Goal: Task Accomplishment & Management: Manage account settings

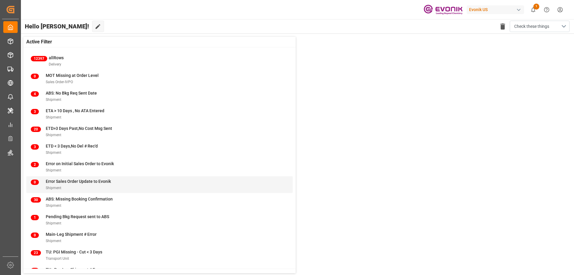
scroll to position [69, 0]
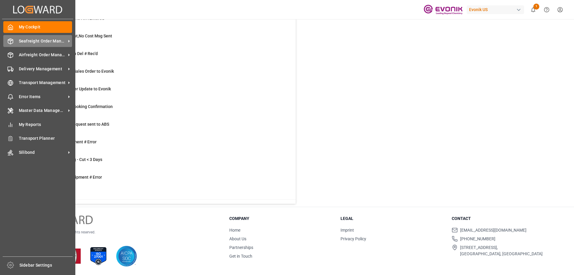
click at [41, 39] on span "Seafreight Order Management" at bounding box center [42, 41] width 47 height 6
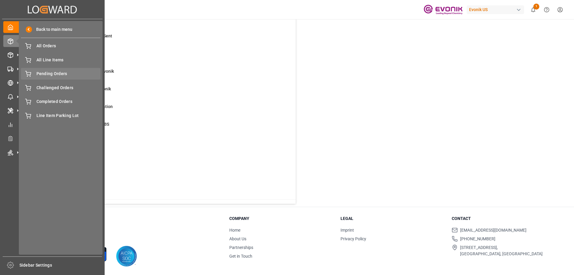
click at [52, 76] on span "Pending Orders" at bounding box center [68, 74] width 64 height 6
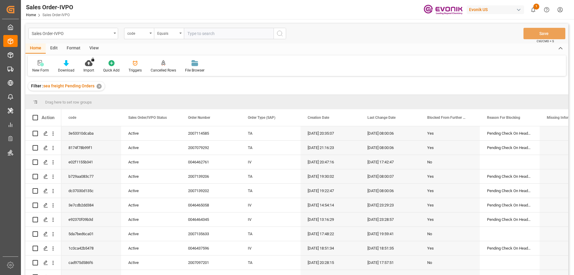
click at [97, 48] on div "View" at bounding box center [94, 48] width 18 height 10
click at [71, 68] on div "Standard Templates" at bounding box center [68, 70] width 30 height 5
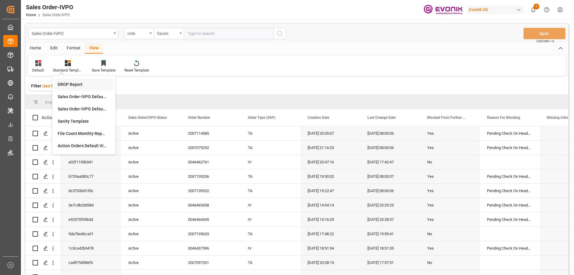
click at [74, 83] on div "DROP Report" at bounding box center [84, 84] width 52 height 6
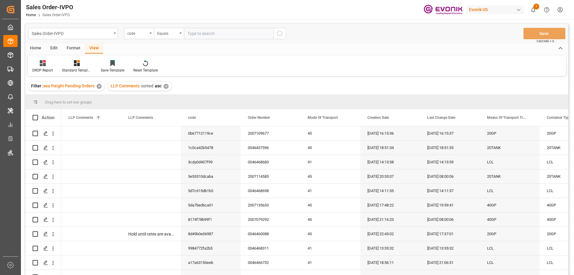
click at [42, 45] on div "Home" at bounding box center [35, 48] width 20 height 10
click at [71, 66] on div at bounding box center [66, 63] width 16 height 6
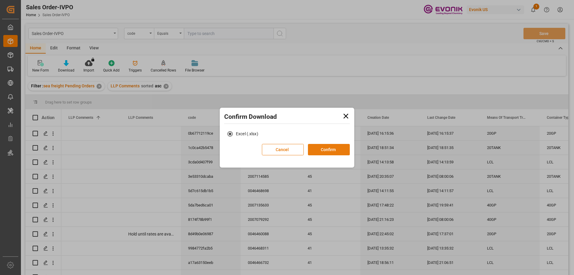
click at [338, 148] on button "Confirm" at bounding box center [329, 149] width 42 height 11
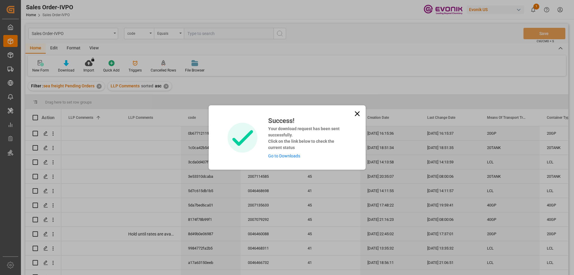
click at [284, 156] on link "Go to Downloads" at bounding box center [284, 155] width 32 height 5
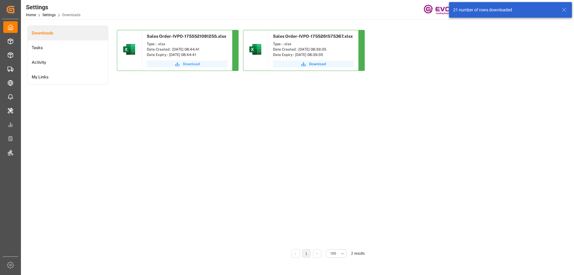
click at [181, 64] on button "Download" at bounding box center [187, 63] width 81 height 7
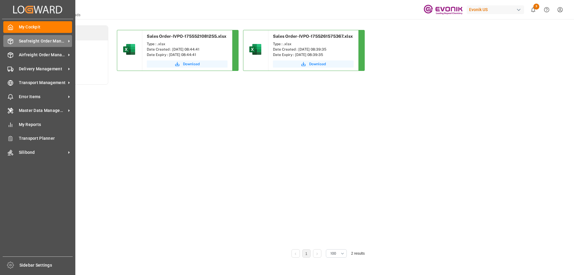
click at [25, 40] on span "Seafreight Order Management" at bounding box center [42, 41] width 47 height 6
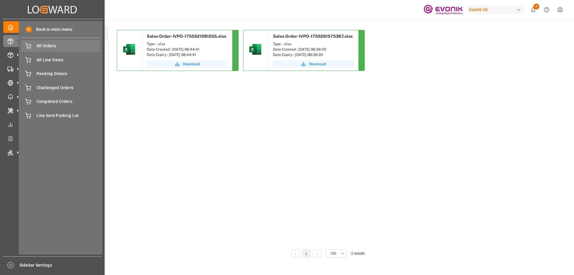
click at [51, 47] on span "All Orders" at bounding box center [68, 46] width 64 height 6
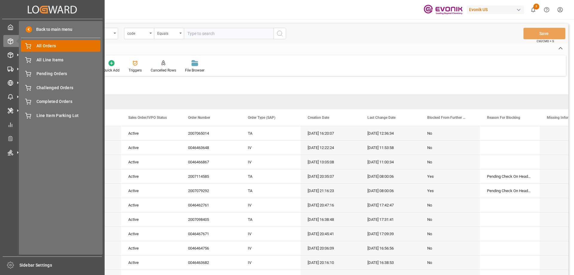
click at [50, 46] on span "All Orders" at bounding box center [68, 46] width 64 height 6
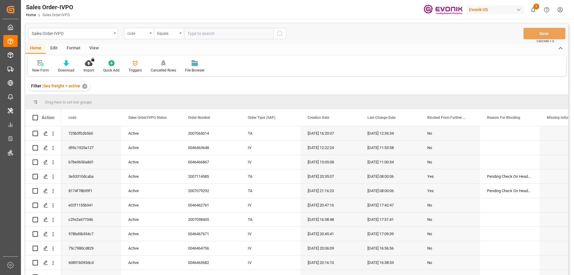
click at [143, 32] on div "code" at bounding box center [137, 32] width 20 height 7
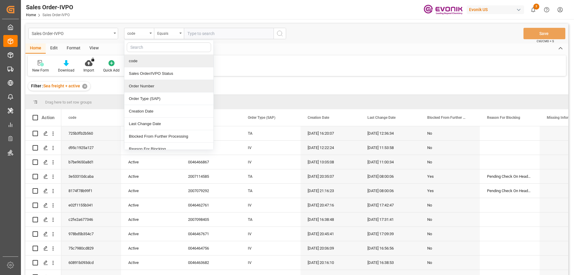
click at [145, 84] on div "Order Number" at bounding box center [168, 86] width 89 height 13
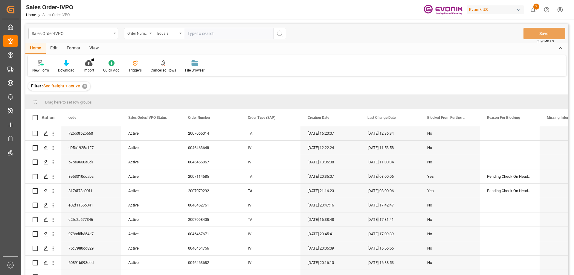
click at [204, 37] on input "text" at bounding box center [229, 33] width 90 height 11
paste input "0046462520"
type input "0046462520"
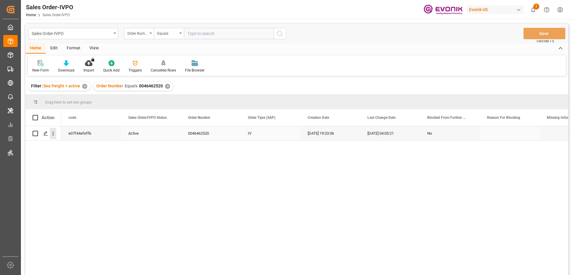
click at [52, 134] on icon "open menu" at bounding box center [53, 133] width 6 height 6
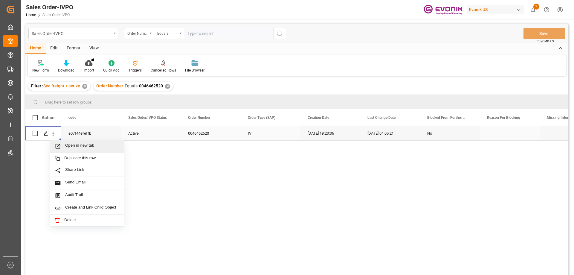
click at [73, 145] on span "Open in new tab" at bounding box center [92, 146] width 54 height 6
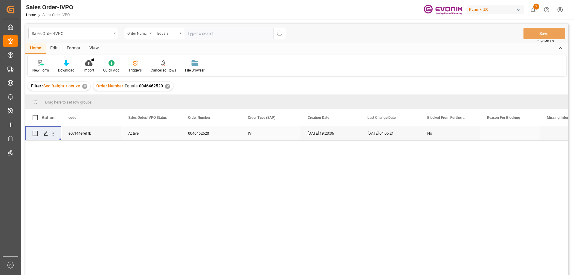
click at [207, 32] on input "text" at bounding box center [229, 33] width 90 height 11
paste input "0046468521"
type input "0046468521"
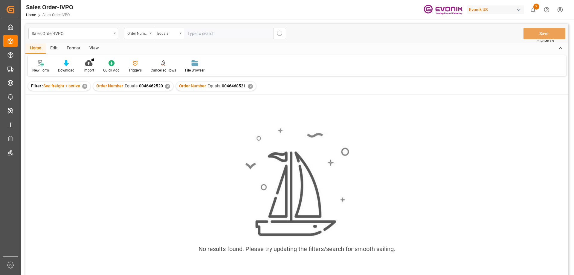
click at [168, 85] on div "✕" at bounding box center [167, 86] width 5 height 5
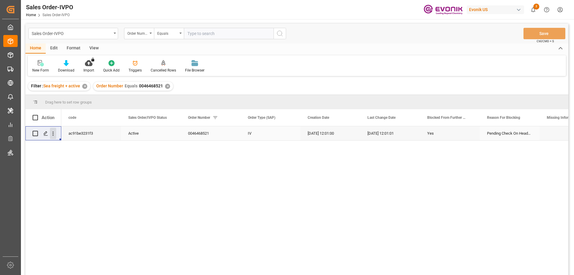
click at [55, 133] on icon "open menu" at bounding box center [53, 133] width 6 height 6
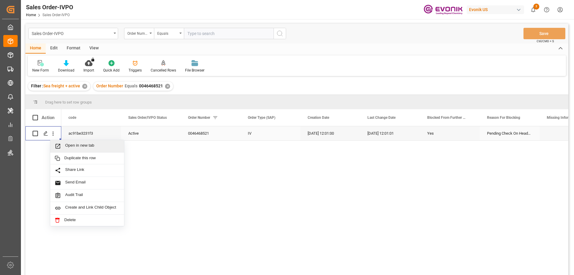
click at [72, 144] on span "Open in new tab" at bounding box center [92, 146] width 54 height 6
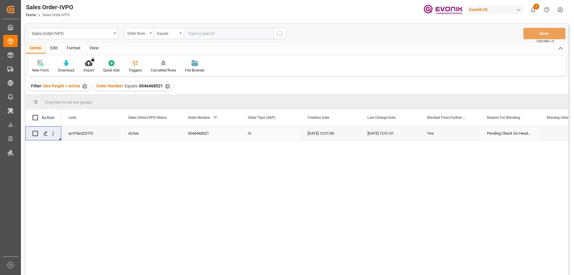
click at [217, 30] on input "text" at bounding box center [229, 33] width 90 height 11
paste input "0046462761"
type input "0046462761"
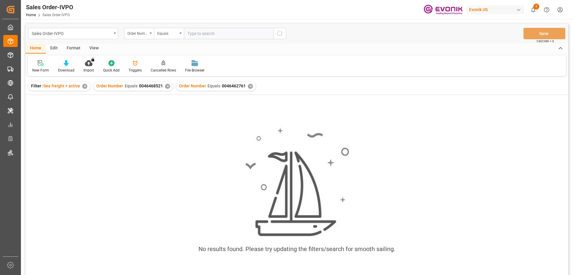
click at [169, 85] on div "✕" at bounding box center [167, 86] width 5 height 5
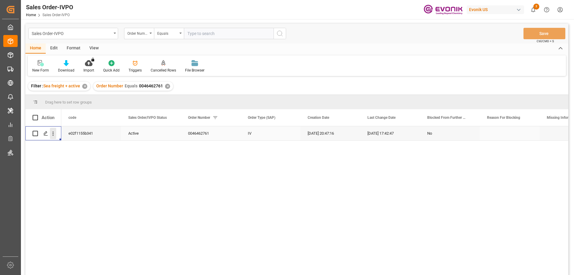
click at [53, 132] on icon "open menu" at bounding box center [53, 134] width 1 height 4
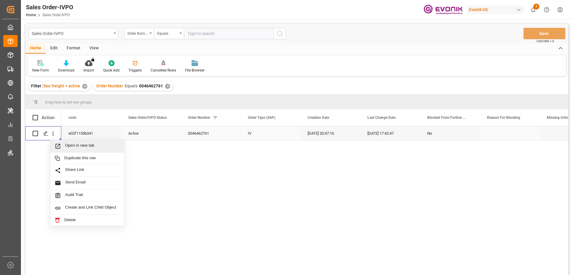
click at [74, 146] on span "Open in new tab" at bounding box center [92, 146] width 54 height 6
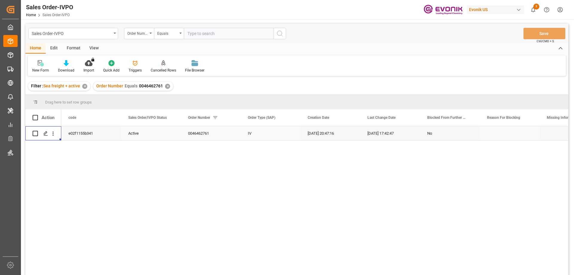
click at [228, 27] on div "Sales Order-IVPO Order Number Equals Save Ctrl/CMD + S" at bounding box center [296, 34] width 543 height 20
click at [226, 31] on input "text" at bounding box center [229, 33] width 90 height 11
paste input "0046425302"
type input "0046425302"
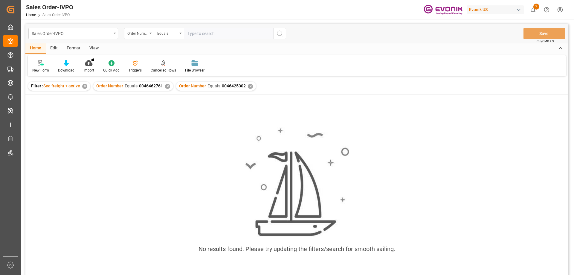
click at [165, 87] on div "✕" at bounding box center [167, 86] width 5 height 5
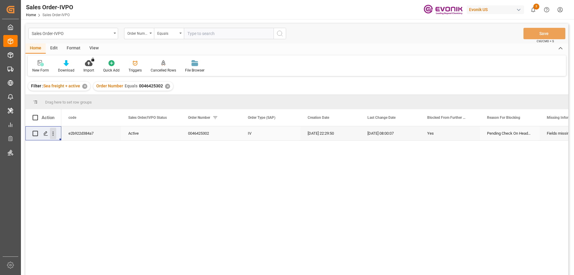
click at [52, 134] on icon "open menu" at bounding box center [53, 133] width 6 height 6
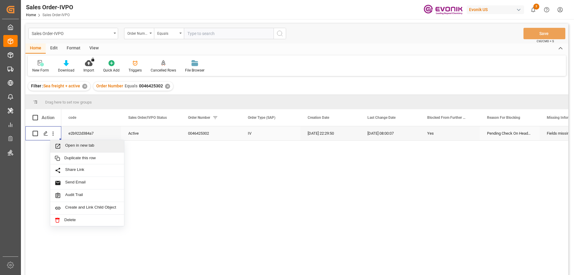
click at [69, 146] on span "Open in new tab" at bounding box center [92, 146] width 54 height 6
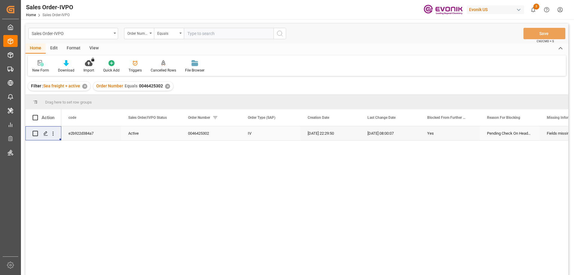
click at [225, 35] on input "text" at bounding box center [229, 33] width 90 height 11
paste input "2007140657"
type input "2007140657"
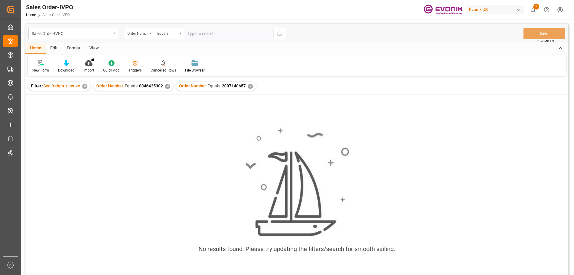
click at [166, 84] on div "✕" at bounding box center [167, 86] width 5 height 5
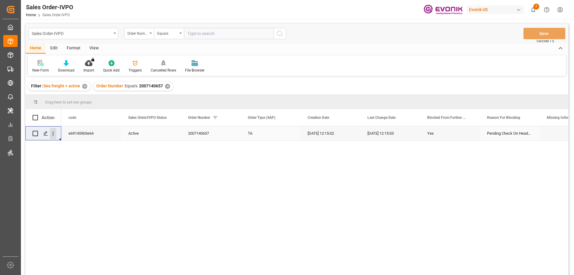
click at [53, 131] on icon "open menu" at bounding box center [53, 133] width 6 height 6
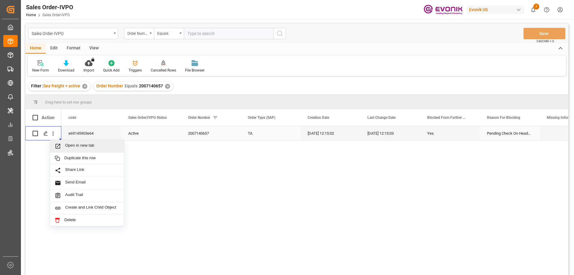
click at [77, 144] on span "Open in new tab" at bounding box center [92, 146] width 54 height 6
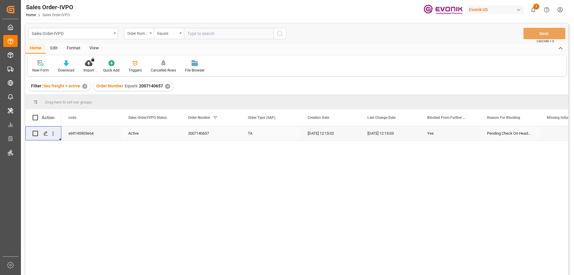
click at [232, 32] on input "text" at bounding box center [229, 33] width 90 height 11
paste input "2007130167"
type input "2007130167"
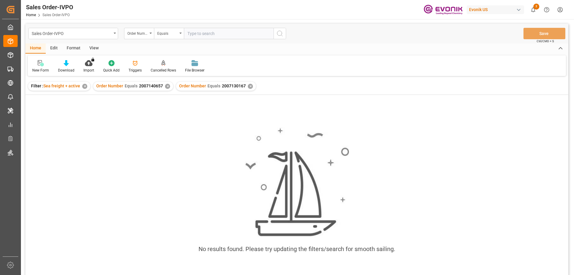
click at [167, 86] on div "✕" at bounding box center [167, 86] width 5 height 5
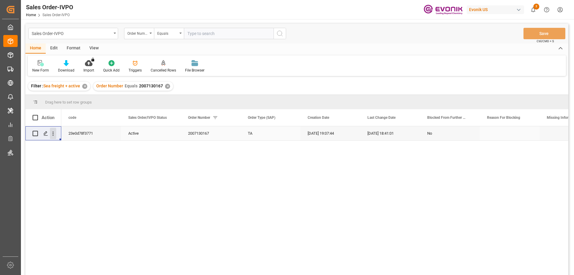
click at [52, 132] on icon "open menu" at bounding box center [53, 133] width 6 height 6
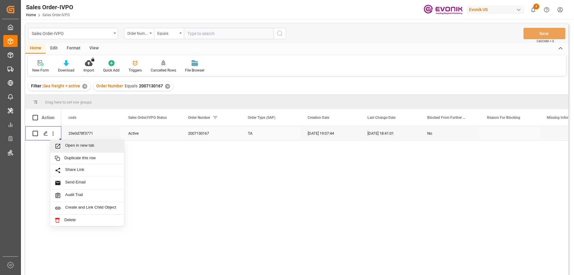
click at [74, 149] on span "Open in new tab" at bounding box center [92, 146] width 54 height 6
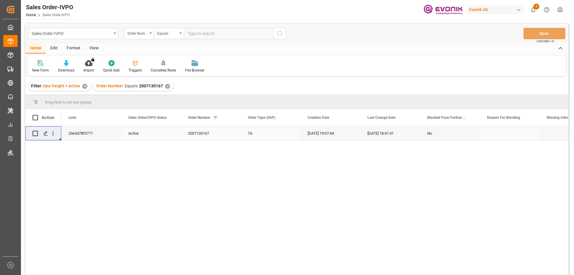
click at [216, 34] on input "text" at bounding box center [229, 33] width 90 height 11
paste input "0046458998"
type input "0046458998"
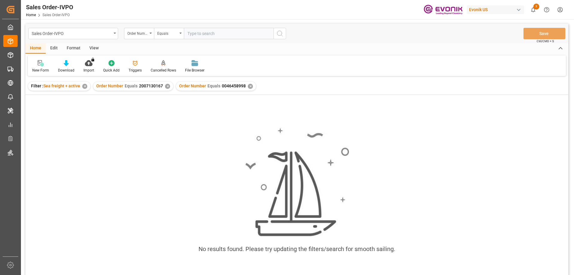
click at [167, 87] on div "✕" at bounding box center [167, 86] width 5 height 5
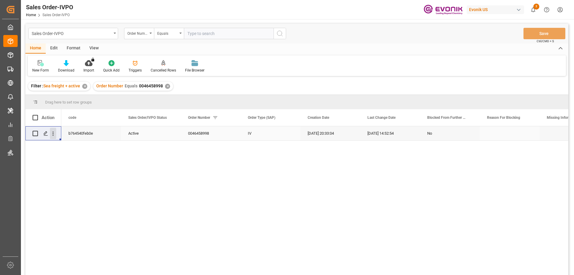
click at [51, 133] on icon "open menu" at bounding box center [53, 133] width 6 height 6
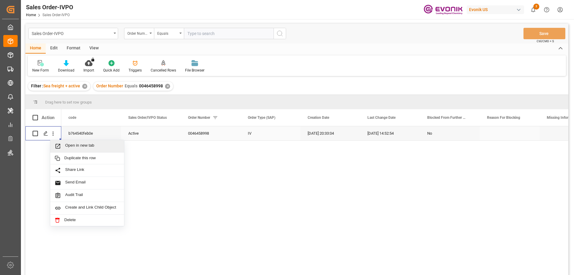
click at [69, 148] on span "Open in new tab" at bounding box center [92, 146] width 54 height 6
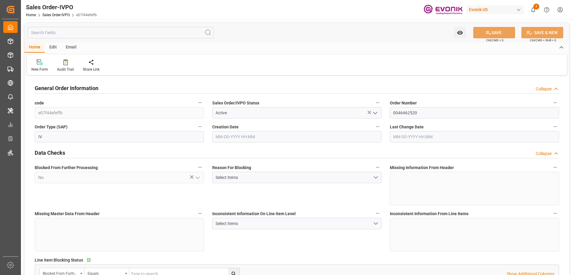
type input "BRITJ"
type input "0"
type input "2"
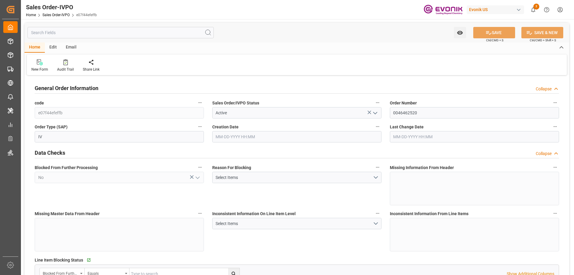
type input "31348"
type input "46.2"
type input "34000"
type input "60"
type input "08-11-2025 19:23"
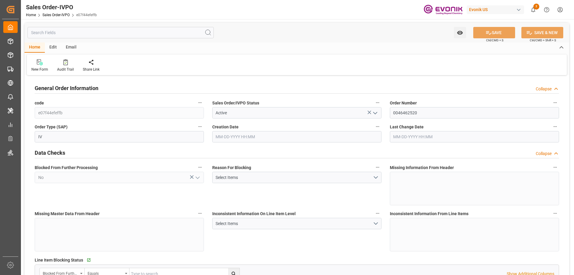
type input "08-12-2025 04:05"
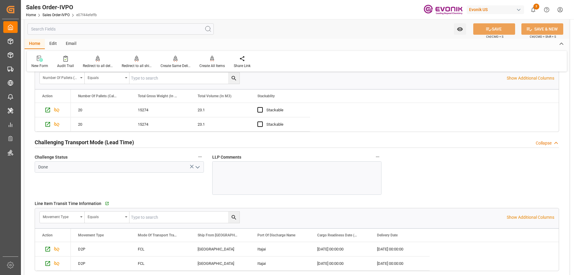
scroll to position [956, 0]
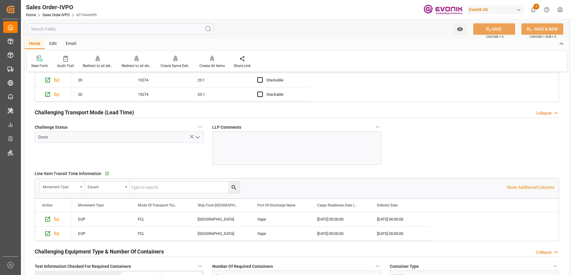
click at [166, 24] on input "text" at bounding box center [120, 28] width 186 height 11
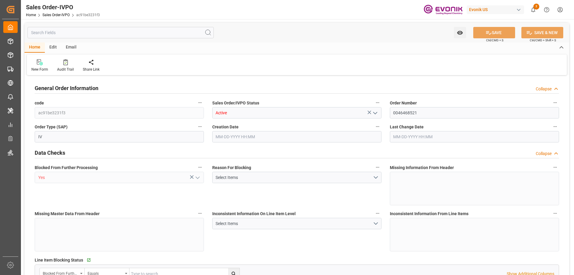
type input "NLRTM"
type input "0"
type input "1"
type input "16200"
type input "08-15-2025 12:01"
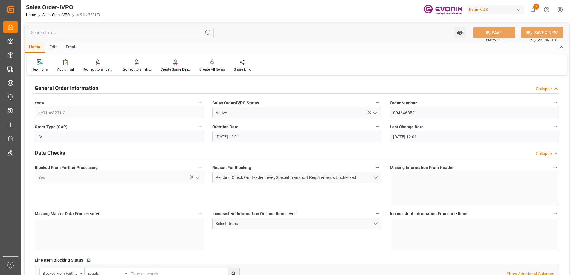
type input "08-15-2025 12:01"
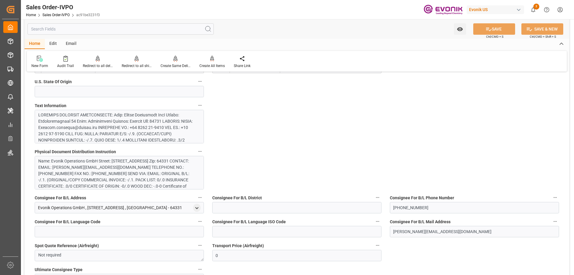
scroll to position [359, 0]
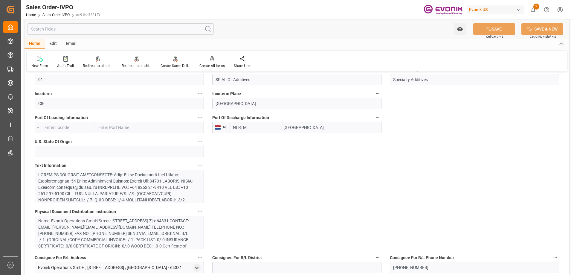
click at [120, 198] on div at bounding box center [117, 228] width 158 height 113
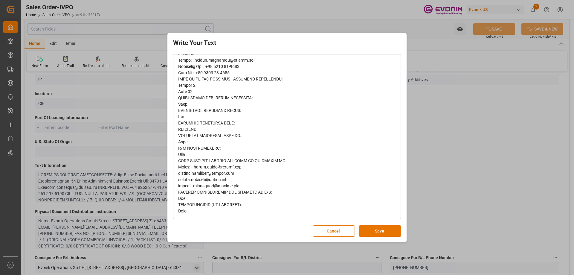
scroll to position [0, 0]
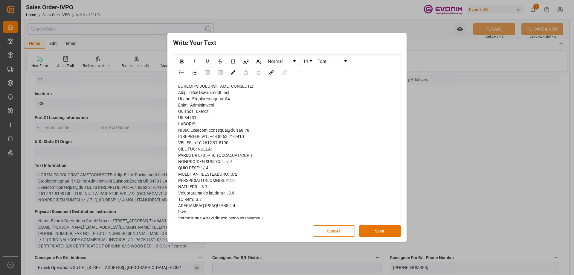
click at [456, 157] on div "Write Your Text Normal 14 Font Cancel Save" at bounding box center [287, 137] width 574 height 275
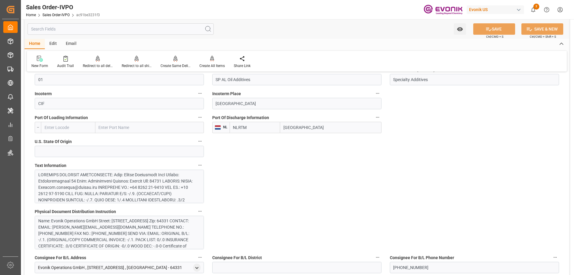
scroll to position [329, 0]
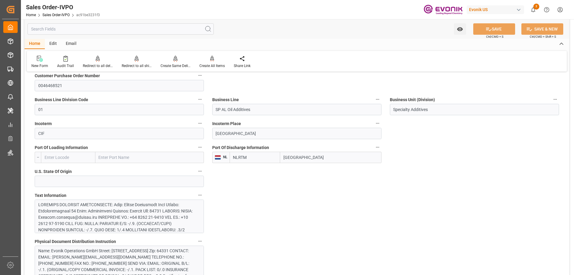
click at [131, 201] on div at bounding box center [117, 257] width 158 height 113
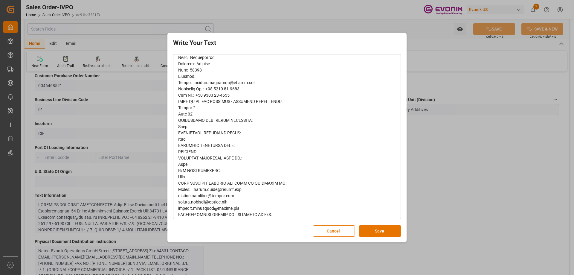
scroll to position [202, 0]
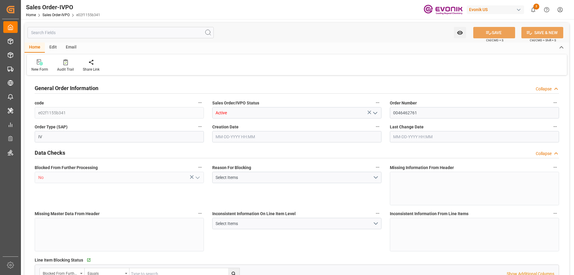
type input "BEANR"
type input "0"
type input "1"
type input "8"
type input "11"
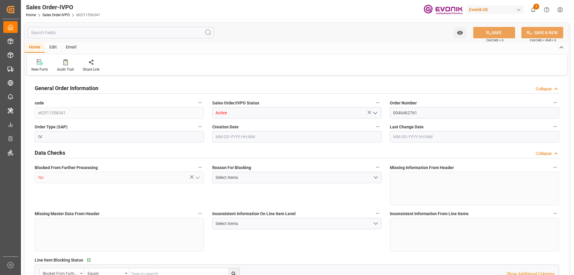
type input "149571.456"
type input "609.0578"
type input "19000"
type input "60"
type input "[DATE] 20:47"
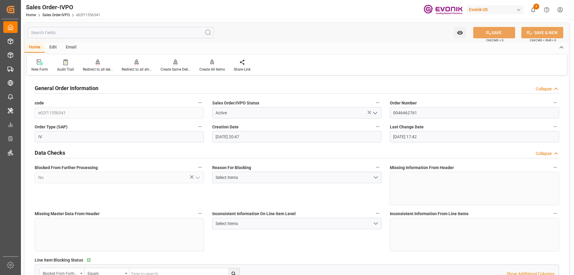
type input "[DATE] 17:42"
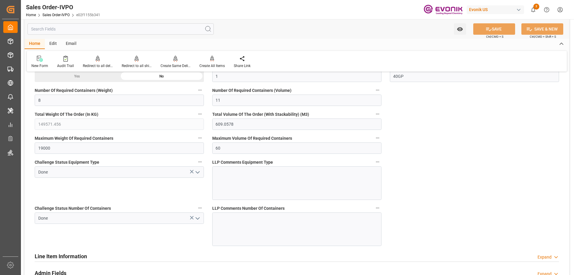
scroll to position [1196, 0]
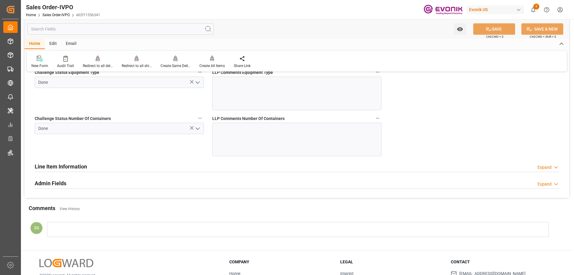
click at [68, 169] on h2 "Line Item Information" at bounding box center [61, 166] width 52 height 8
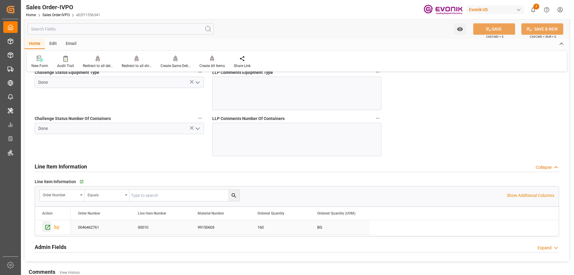
click at [49, 225] on icon "Press SPACE to select this row." at bounding box center [47, 227] width 5 height 5
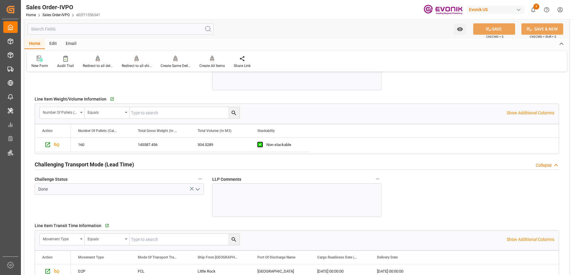
scroll to position [658, 0]
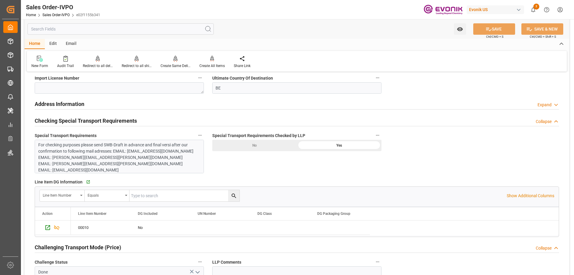
click at [95, 153] on div "For checking purposes please send SWB-Draft in advance and final versi after ou…" at bounding box center [117, 157] width 158 height 31
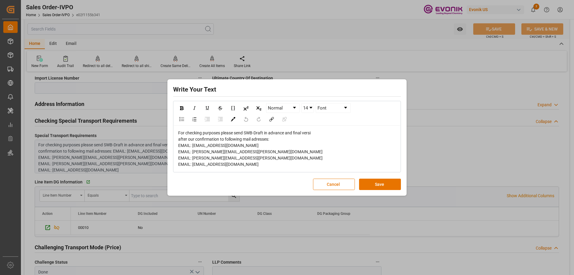
click at [119, 195] on div "Write Your Text Normal 14 Font For checking purposes please send SWB-Draft in a…" at bounding box center [287, 137] width 574 height 275
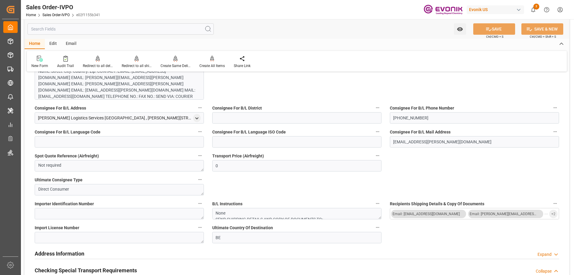
scroll to position [418, 0]
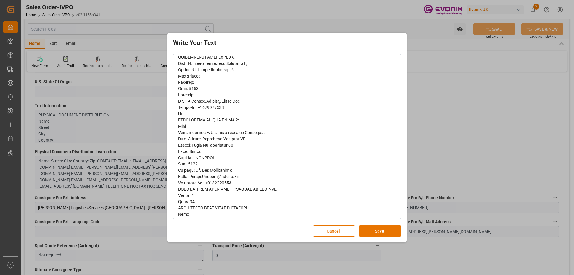
scroll to position [440, 0]
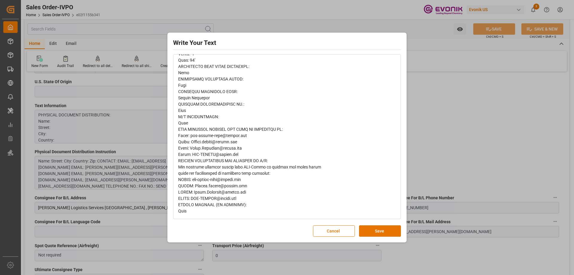
click at [444, 151] on div "Write Your Text Normal 14 Font Cancel Save" at bounding box center [287, 137] width 574 height 275
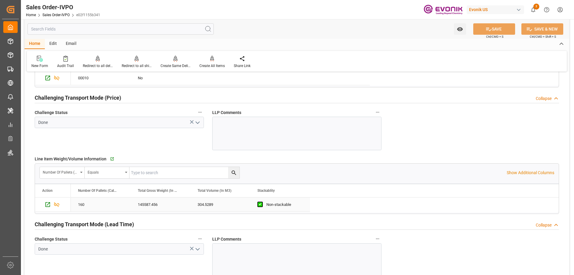
scroll to position [897, 0]
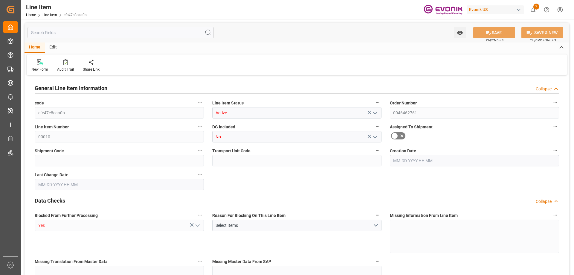
type input "160"
type input "145587.456"
type input "145152"
type input "304.5289"
type input "160"
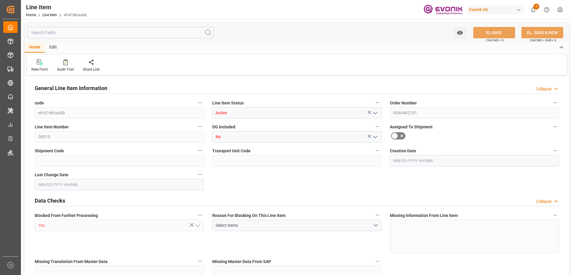
type input "384625.22"
type input "160"
type input "145152"
type input "145587.456"
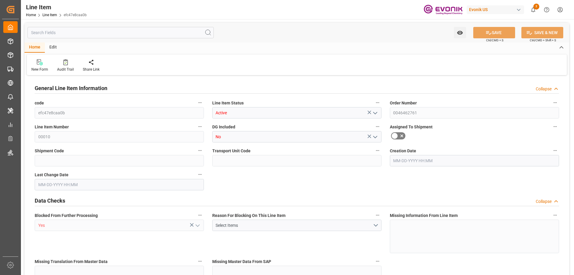
type input "149571.456"
type input "145152"
type input "304.5289"
type input "304528.896"
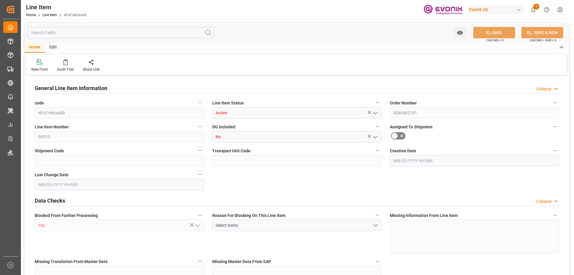
type input "0"
type input "[DATE] 20:47"
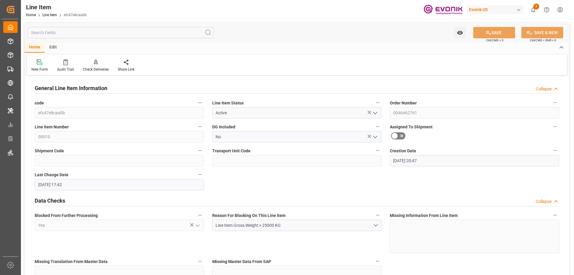
type input "[DATE] 17:42"
type input "[DATE]"
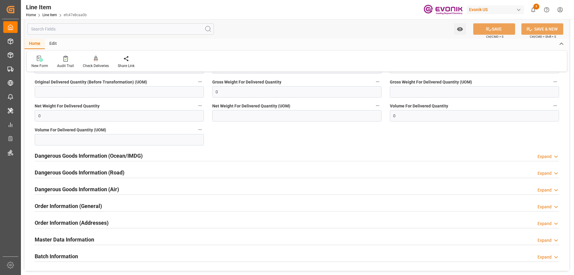
scroll to position [508, 0]
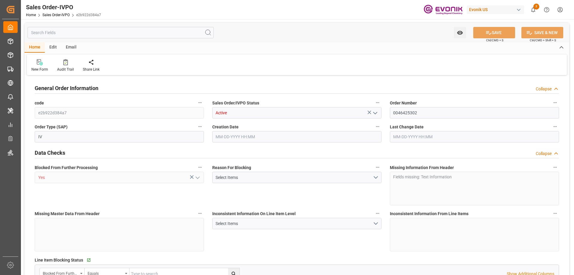
type input "THLCH"
type input "0"
type input "1"
type input "2"
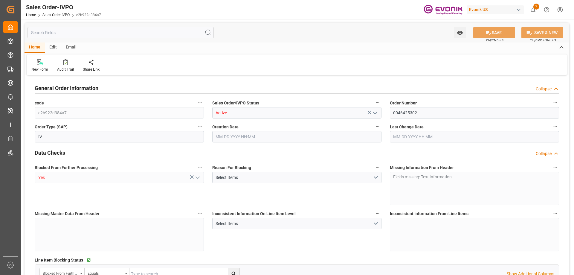
type input "9348.216"
type input "38.066"
type input "17000"
type input "30"
type input "11-25-2024 22:29"
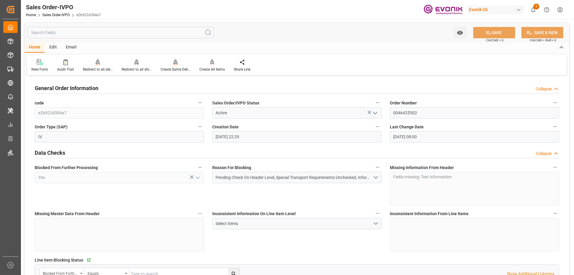
type input "08-15-2025 08:00"
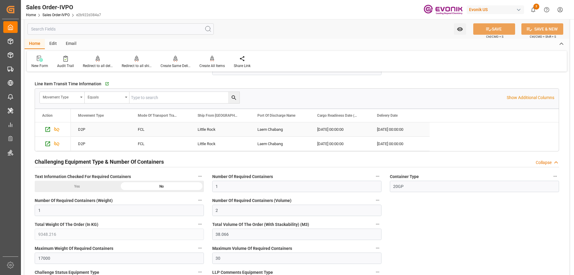
scroll to position [1136, 0]
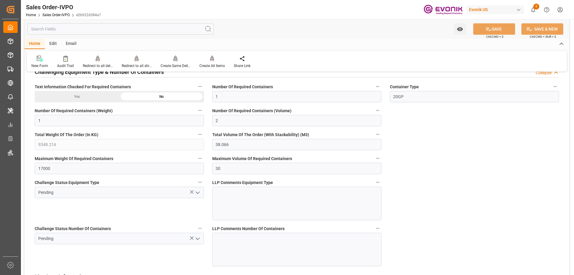
click at [78, 30] on input "text" at bounding box center [120, 28] width 186 height 11
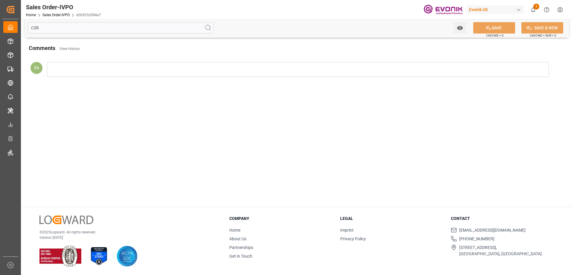
scroll to position [0, 0]
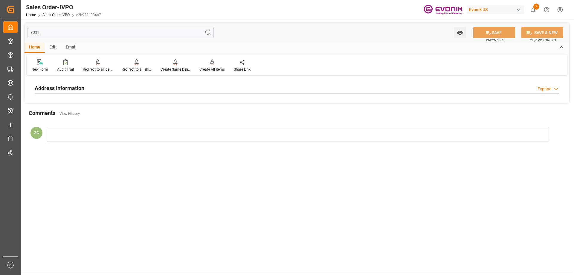
type input "CSR"
click at [51, 86] on h2 "Address Information" at bounding box center [60, 88] width 50 height 8
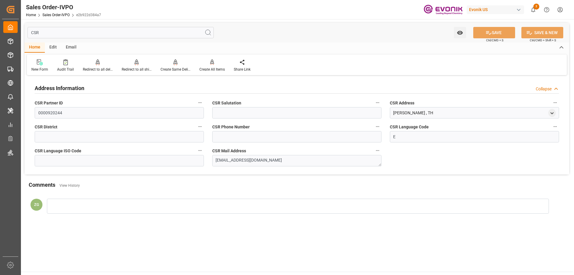
drag, startPoint x: 71, startPoint y: 25, endPoint x: 59, endPoint y: 27, distance: 12.5
click at [63, 26] on div "CSR Watch Option SAVE Ctrl/CMD + S SAVE & NEW Ctrl/CMD + Shift + S" at bounding box center [297, 33] width 545 height 20
drag, startPoint x: 54, startPoint y: 29, endPoint x: 27, endPoint y: 31, distance: 27.3
click at [27, 31] on div "CSR Watch Option SAVE Ctrl/CMD + S SAVE & NEW Ctrl/CMD + Shift + S" at bounding box center [297, 33] width 545 height 20
drag, startPoint x: 292, startPoint y: 164, endPoint x: 212, endPoint y: 167, distance: 80.2
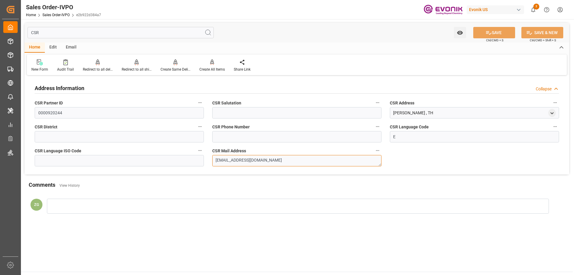
click at [212, 167] on div "CSR Mail Address thanapat.uttasuradee@evonik.com" at bounding box center [297, 156] width 178 height 24
click at [65, 28] on input "CSR" at bounding box center [120, 32] width 186 height 11
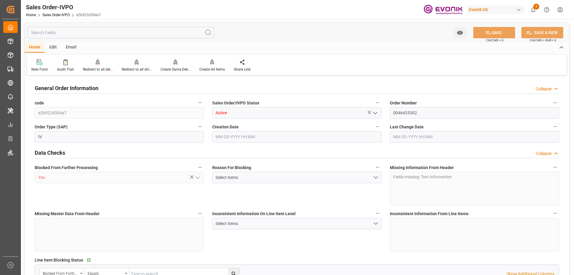
type input "THLCH"
type input "0"
type input "1"
type input "2"
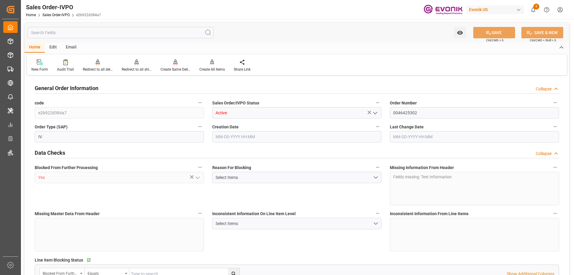
type input "9348.216"
type input "38.066"
type input "17000"
type input "30"
type input "11-25-2024 22:29"
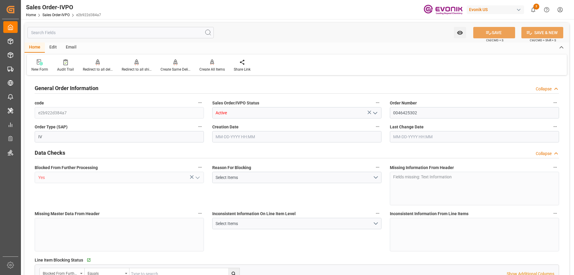
type input "08-15-2025 08:00"
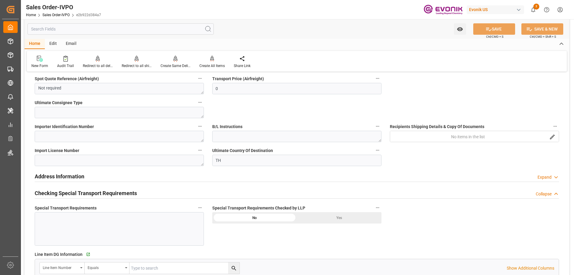
scroll to position [628, 0]
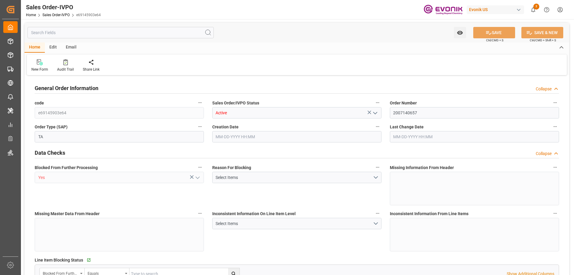
type input "GTSTC"
type input "0"
type input "1"
type input "5772.672"
type input "08-15-2025 12:15"
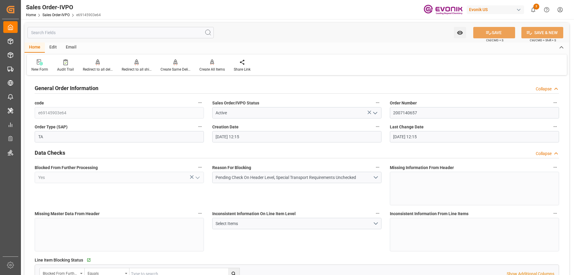
type input "08-15-2025 12:15"
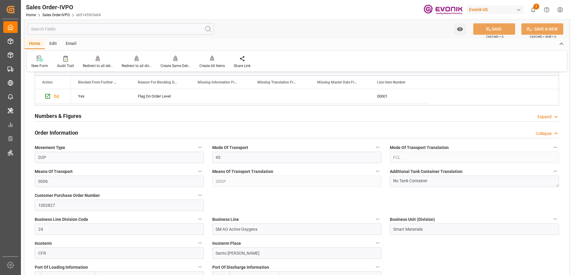
scroll to position [359, 0]
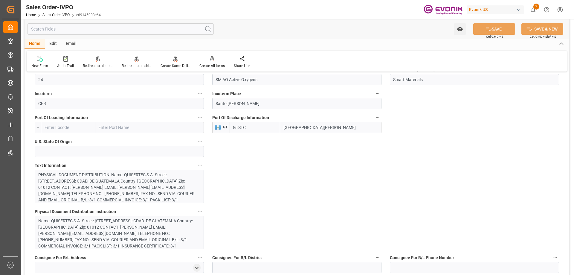
click at [142, 178] on div "PHYSICAL DOCUMENT DISTRIBUTION: Name: QUISERTEC S.A. Street: 45 CALLE, BODEGA D…" at bounding box center [117, 219] width 158 height 94
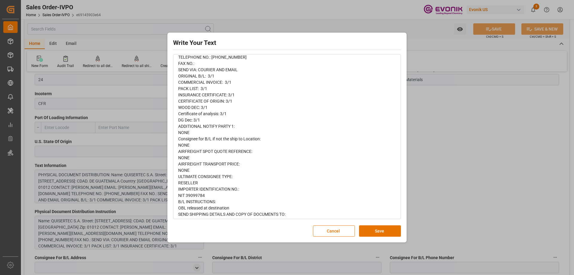
scroll to position [0, 0]
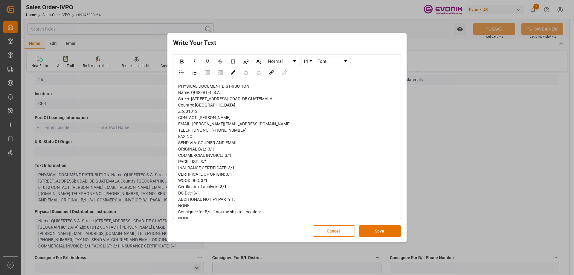
click at [423, 132] on div "Write Your Text Normal 14 Font PHYSICAL DOCUMENT DISTRIBUTION: Name: QUISERTEC …" at bounding box center [287, 137] width 574 height 275
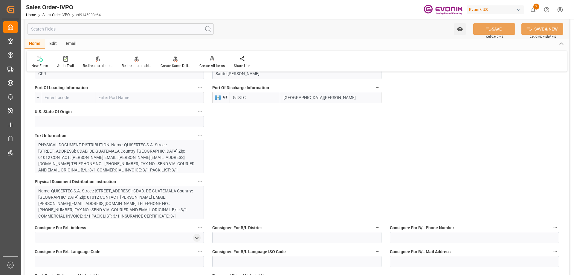
scroll to position [10, 0]
click at [119, 160] on div "PHYSICAL DOCUMENT DISTRIBUTION: Name: QUISERTEC S.A. Street: 45 CALLE, BODEGA D…" at bounding box center [117, 189] width 158 height 94
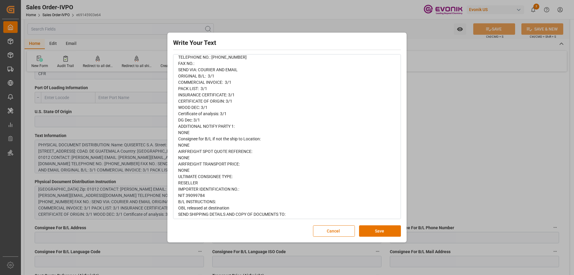
scroll to position [0, 0]
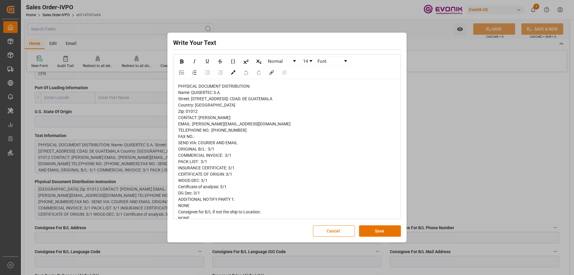
click at [465, 127] on div "Write Your Text Normal 14 Font PHYSICAL DOCUMENT DISTRIBUTION: Name: QUISERTEC …" at bounding box center [287, 137] width 574 height 275
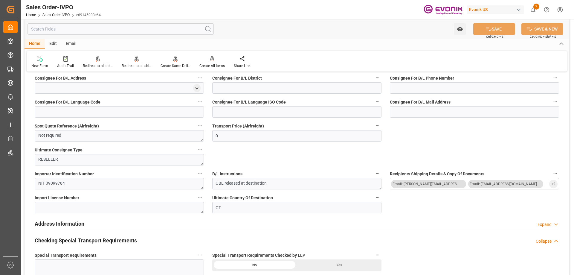
scroll to position [568, 0]
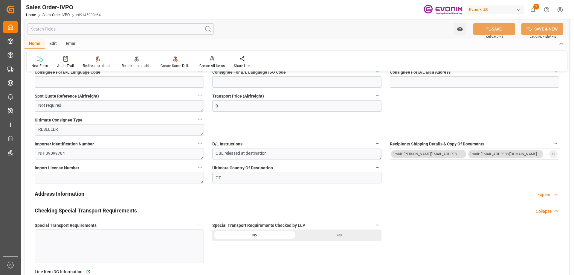
click at [122, 29] on input "text" at bounding box center [120, 28] width 186 height 11
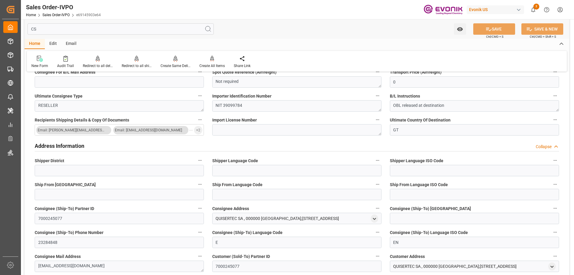
scroll to position [0, 0]
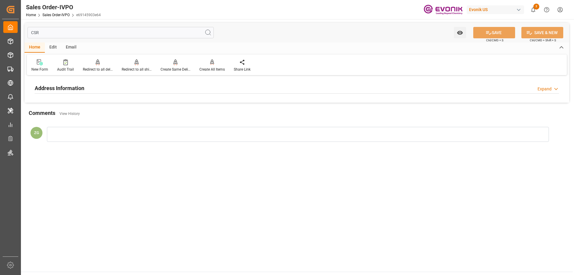
type input "CSR"
click at [61, 91] on h2 "Address Information" at bounding box center [60, 88] width 50 height 8
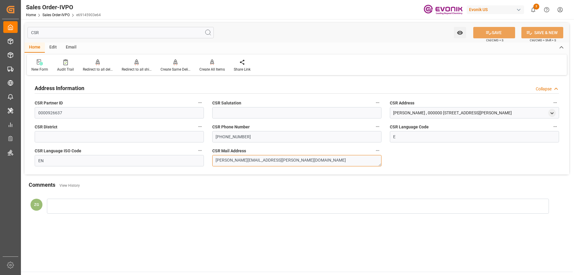
drag, startPoint x: 279, startPoint y: 159, endPoint x: 202, endPoint y: 162, distance: 77.2
click at [202, 162] on div "Address Information Collapse CSR Partner ID 0000926637 CSR Salutation CSR Addre…" at bounding box center [297, 125] width 545 height 97
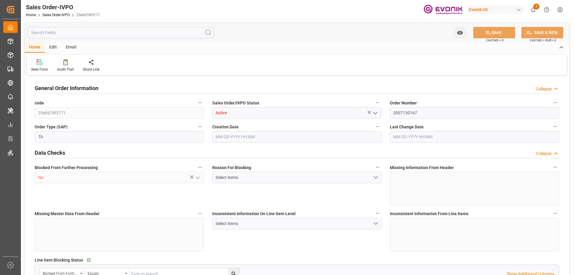
type input "BRSSZ"
type input "0"
type input "1"
type input "8070"
type input "13.2102"
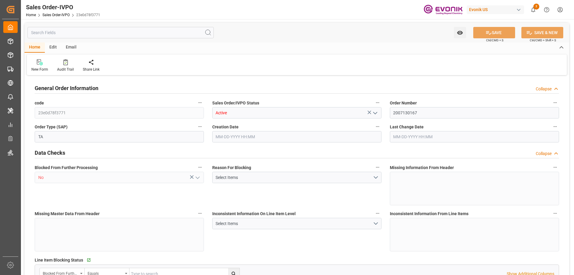
type input "0"
type input "[DATE] 19:07"
type input "[DATE] 18:41"
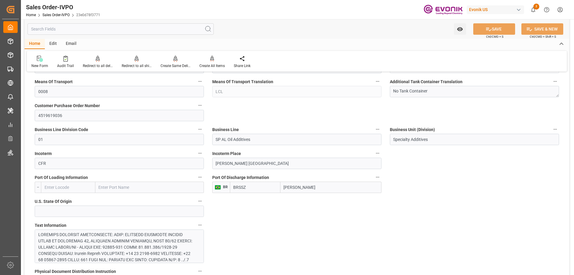
scroll to position [239, 0]
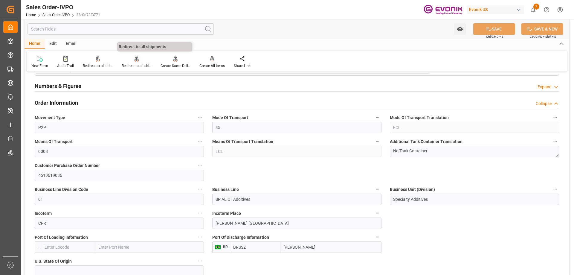
click at [136, 63] on div "Redirect to all shipments" at bounding box center [136, 61] width 39 height 13
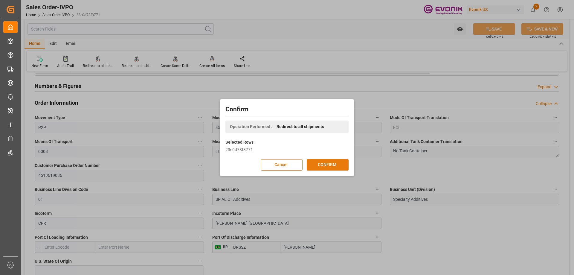
click at [318, 165] on button "CONFIRM" at bounding box center [328, 164] width 42 height 11
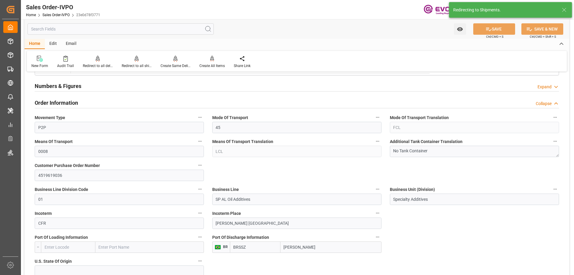
type input "[DATE] 19:07"
type input "[DATE] 18:41"
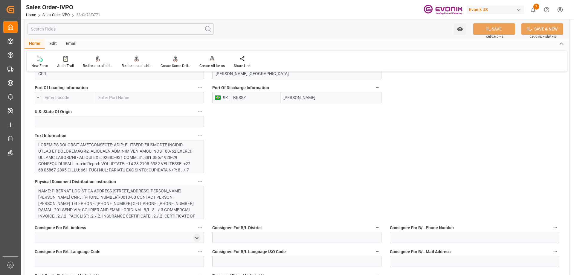
scroll to position [359, 0]
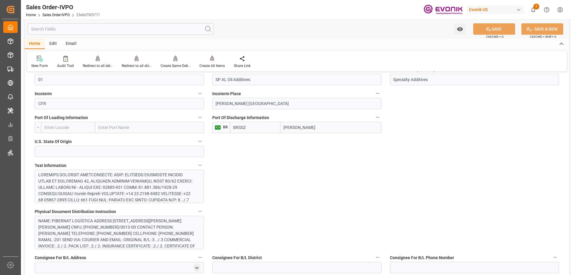
click at [115, 188] on div at bounding box center [117, 272] width 158 height 201
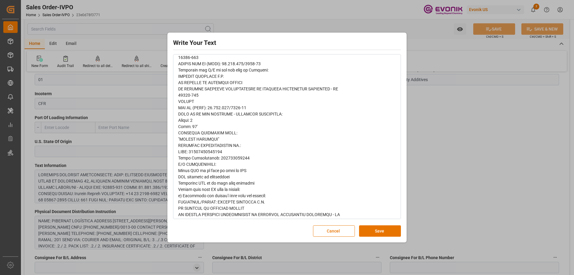
scroll to position [299, 0]
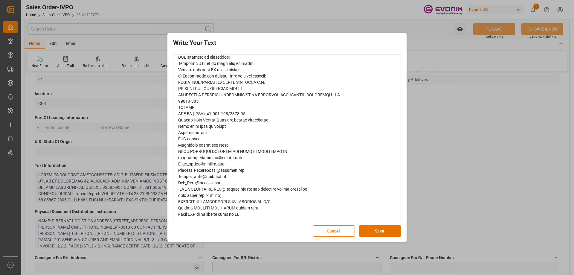
click at [72, 30] on div "Write Your Text Normal 14 Font Cancel Save" at bounding box center [287, 137] width 574 height 275
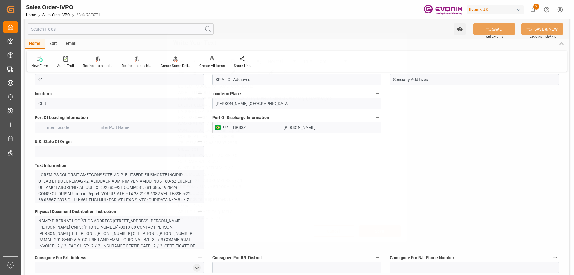
click at [67, 28] on div "Write Your Text Normal 14 Font Cancel Save" at bounding box center [287, 137] width 574 height 275
click at [66, 31] on input "text" at bounding box center [120, 28] width 186 height 11
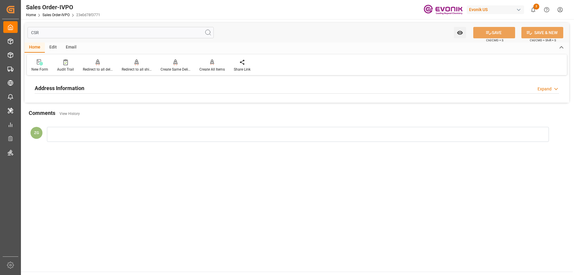
type input "CSR"
click at [78, 90] on h2 "Address Information" at bounding box center [60, 88] width 50 height 8
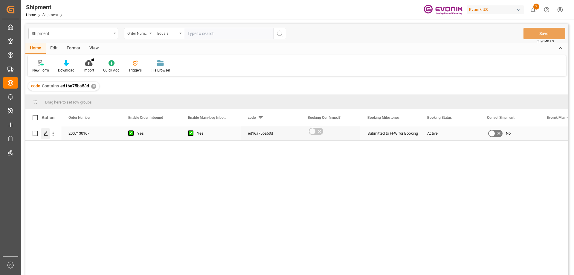
click at [44, 134] on polygon "Press SPACE to select this row." at bounding box center [45, 133] width 3 height 3
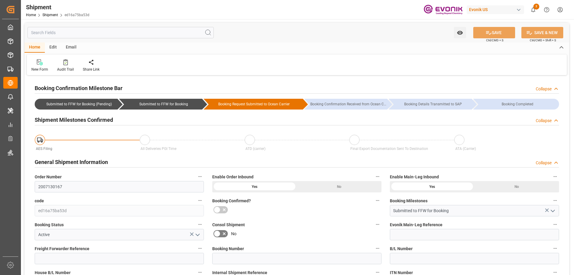
type input "AC Containerline"
type input "AC Containerline GmbH"
type input "USNWK"
type input "BRSSZ"
type input "9348065"
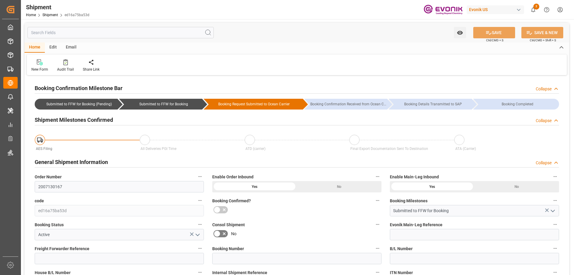
type input "9348065"
type input "CAMTR"
type input "10-15-2025 00:00"
type input "11-05-2025 00:00"
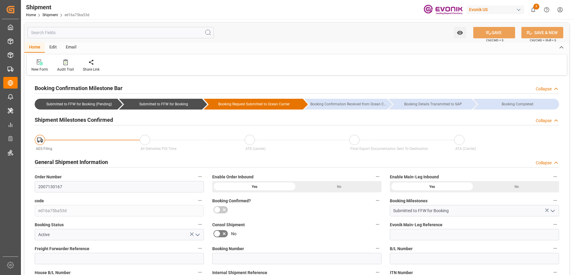
type input "09-26-2025 00:00"
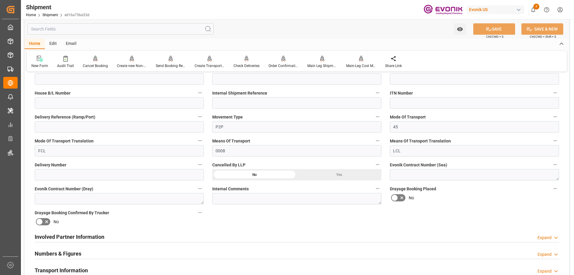
click at [63, 228] on div "Involved Partner Information Expand" at bounding box center [296, 236] width 533 height 17
click at [63, 230] on div "Involved Partner Information Expand" at bounding box center [296, 236] width 533 height 17
click at [95, 230] on div "Involved Partner Information Expand" at bounding box center [296, 236] width 533 height 17
click at [94, 233] on h2 "Involved Partner Information" at bounding box center [70, 237] width 70 height 8
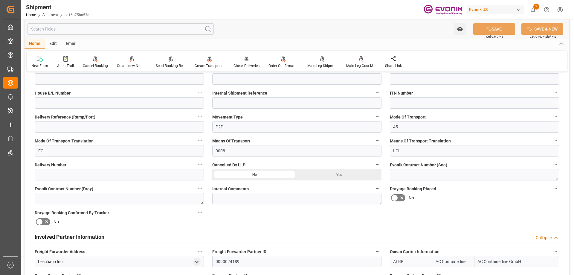
scroll to position [269, 0]
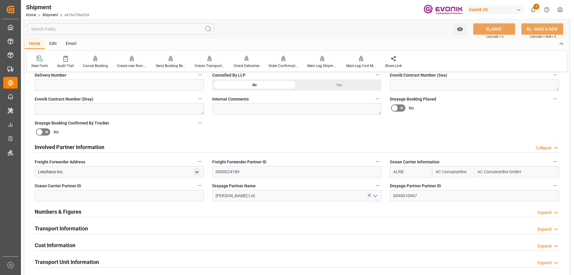
click at [75, 226] on h2 "Transport Information" at bounding box center [61, 228] width 53 height 8
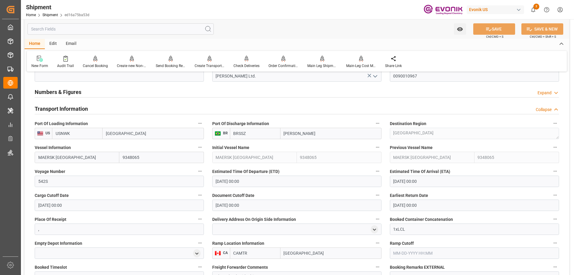
scroll to position [478, 0]
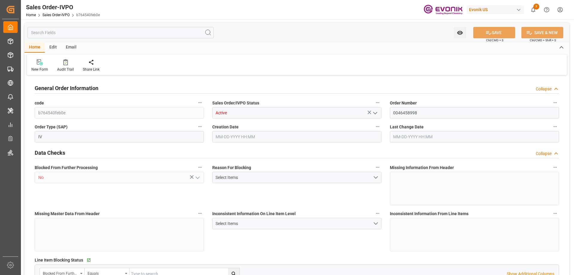
type input "BEANR"
type input "0"
type input "1"
type input "2"
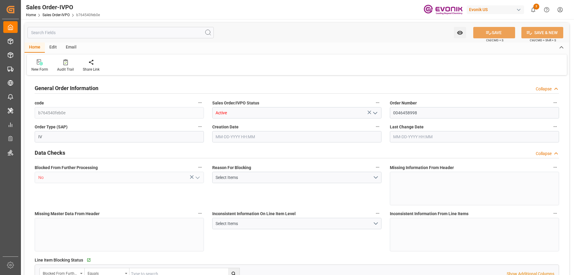
type input "18905.9904"
type input "81.4568"
type input "19000"
type input "60"
type input "[DATE] 20:33"
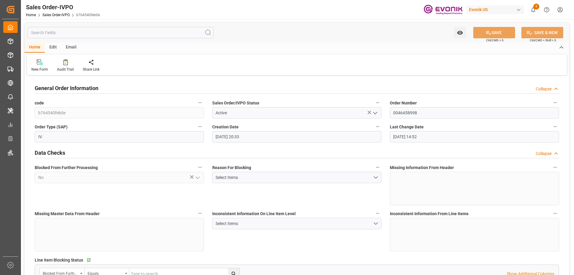
type input "[DATE] 14:52"
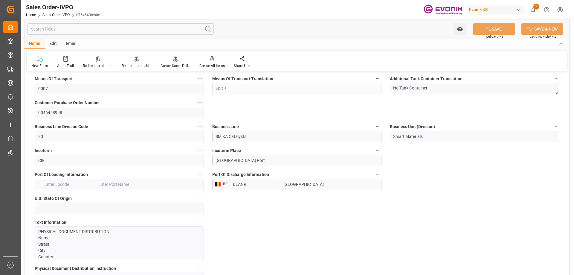
scroll to position [418, 0]
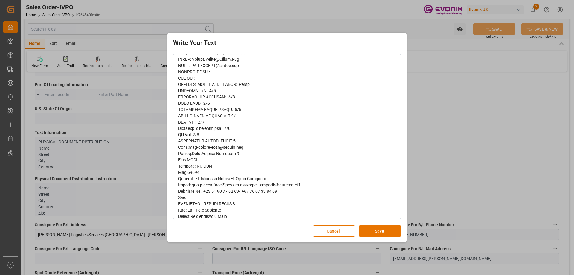
scroll to position [120, 0]
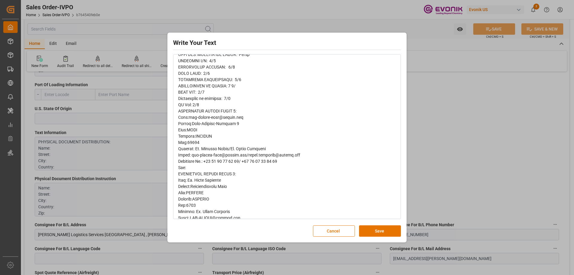
click at [450, 156] on div "Write Your Text Normal 14 Font Cancel Save" at bounding box center [287, 137] width 574 height 275
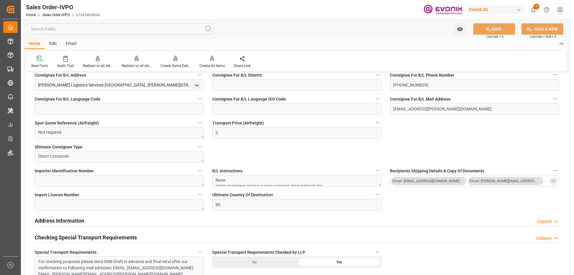
scroll to position [418, 0]
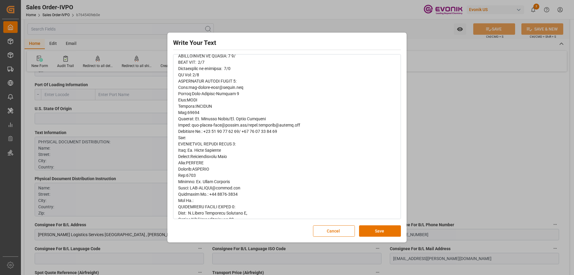
scroll to position [299, 0]
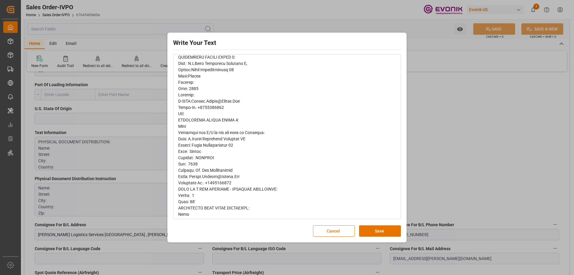
click at [431, 155] on div "Write Your Text Normal 14 Font Cancel Save" at bounding box center [287, 137] width 574 height 275
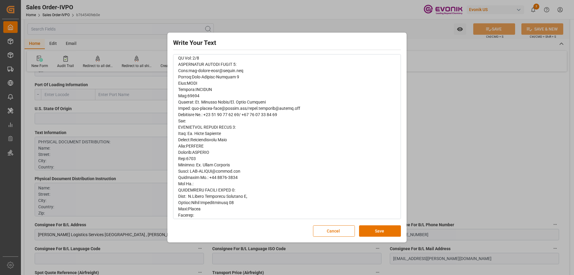
scroll to position [169, 0]
